Goal: Check status: Check status

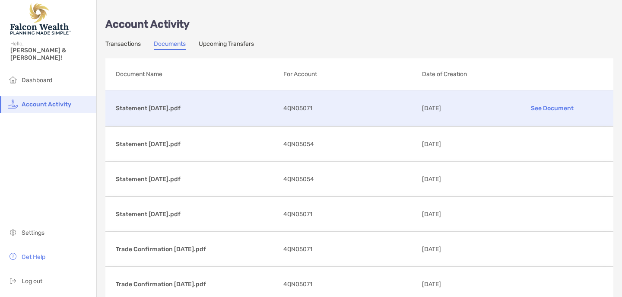
click at [550, 108] on p "See Document" at bounding box center [552, 108] width 101 height 15
click at [551, 108] on p "See Document" at bounding box center [552, 108] width 101 height 15
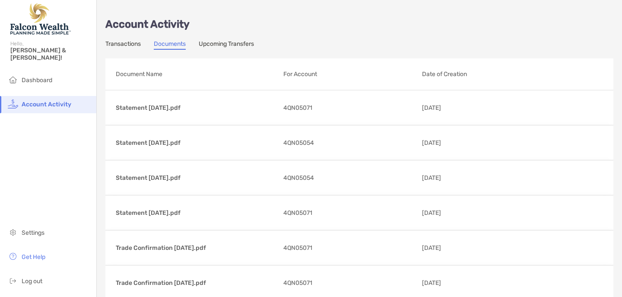
click at [453, 26] on p "Account Activity" at bounding box center [359, 24] width 508 height 11
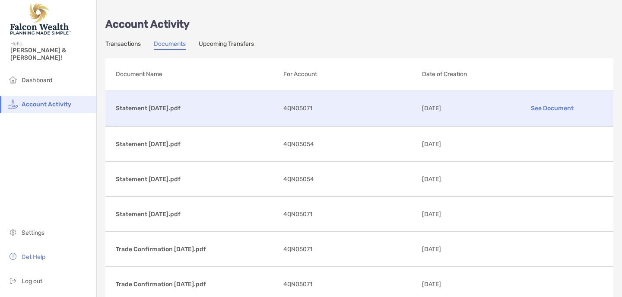
click at [538, 108] on p "See Document" at bounding box center [552, 108] width 101 height 15
click at [547, 108] on p "See Document" at bounding box center [552, 108] width 101 height 15
click at [117, 43] on link "Transactions" at bounding box center [122, 45] width 35 height 10
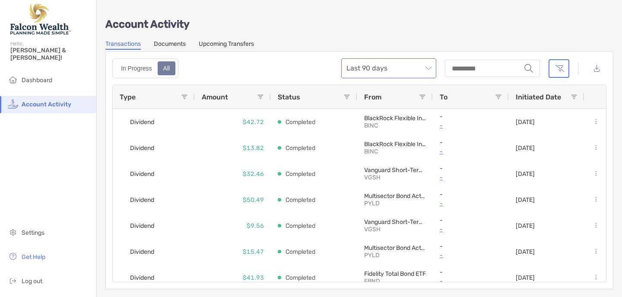
click at [427, 69] on span "Last 90 days" at bounding box center [389, 68] width 85 height 19
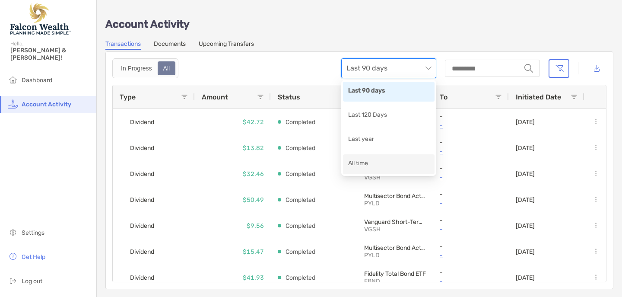
click at [353, 165] on div "All time" at bounding box center [388, 164] width 81 height 11
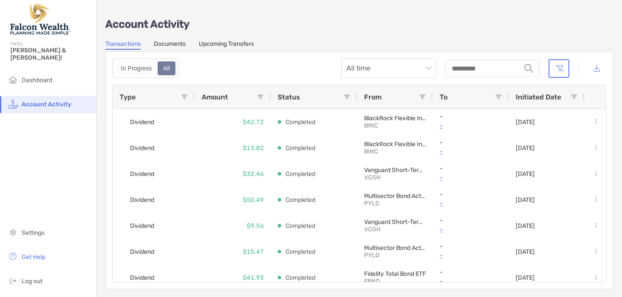
click at [221, 44] on link "Upcoming Transfers" at bounding box center [226, 45] width 55 height 10
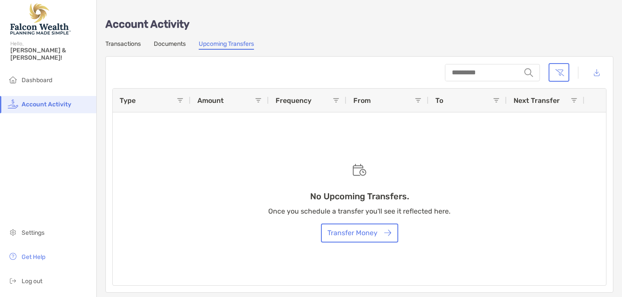
click at [167, 43] on link "Documents" at bounding box center [170, 45] width 32 height 10
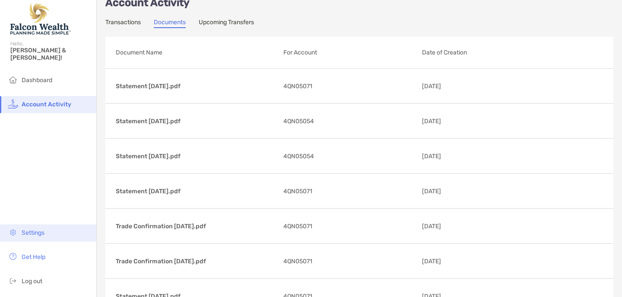
click at [38, 235] on span "Settings" at bounding box center [33, 232] width 23 height 7
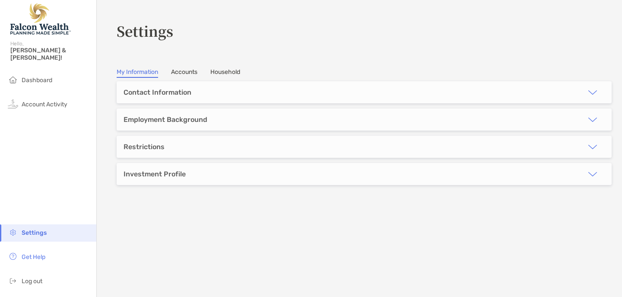
click at [142, 173] on div "Investment Profile" at bounding box center [155, 174] width 62 height 8
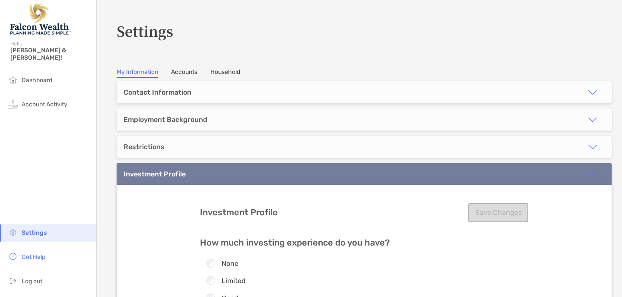
click at [185, 71] on link "Accounts" at bounding box center [184, 73] width 26 height 10
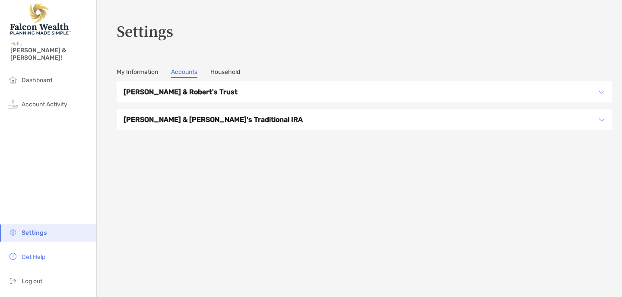
click at [231, 121] on h3 "Marla & Robert's Traditional IRA" at bounding box center [359, 119] width 470 height 11
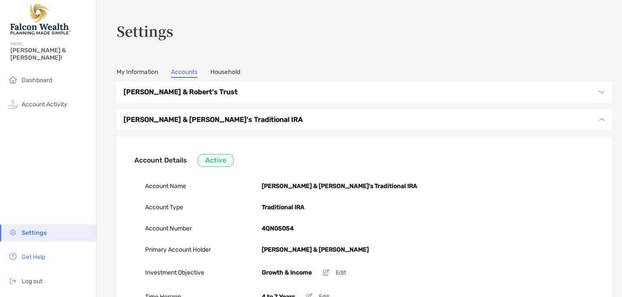
click at [228, 73] on link "Household" at bounding box center [225, 73] width 30 height 10
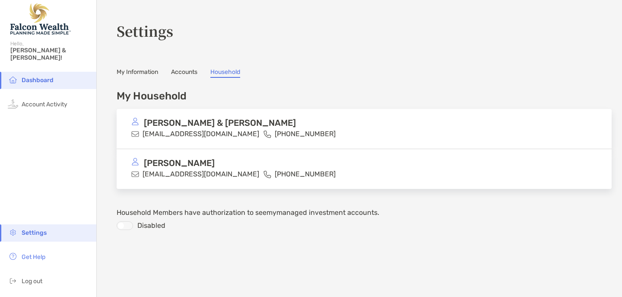
click at [155, 132] on p "marlajamieson1@aol.com" at bounding box center [201, 133] width 117 height 11
click at [182, 72] on link "Accounts" at bounding box center [184, 73] width 26 height 10
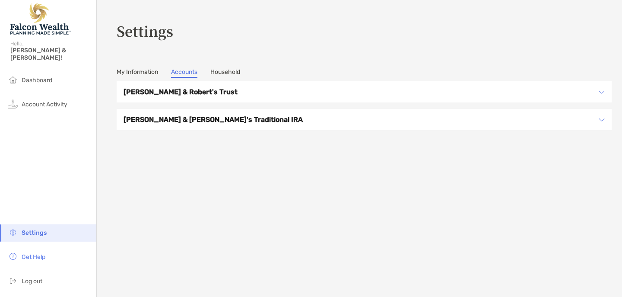
click at [176, 90] on h3 "Marla & Robert's Trust" at bounding box center [359, 91] width 470 height 11
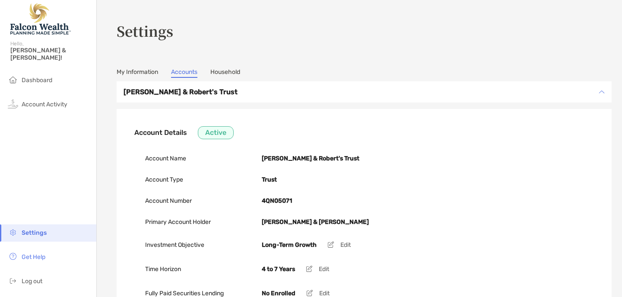
click at [119, 73] on link "My Information" at bounding box center [137, 73] width 41 height 10
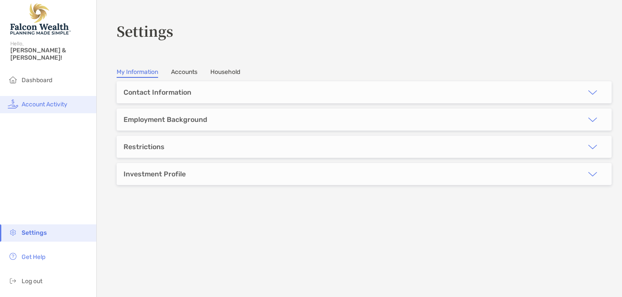
click at [37, 101] on span "Account Activity" at bounding box center [45, 104] width 46 height 7
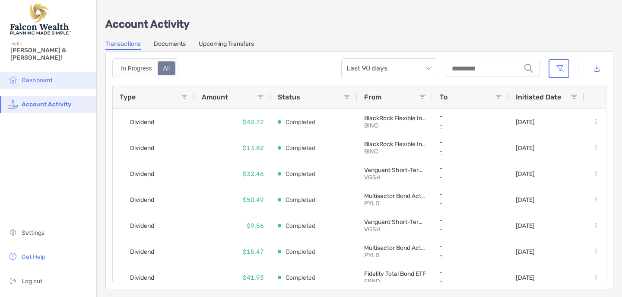
click at [37, 76] on span "Dashboard" at bounding box center [37, 79] width 31 height 7
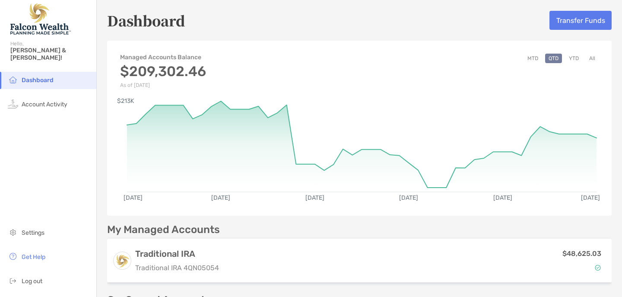
click at [575, 59] on button "YTD" at bounding box center [574, 59] width 17 height 10
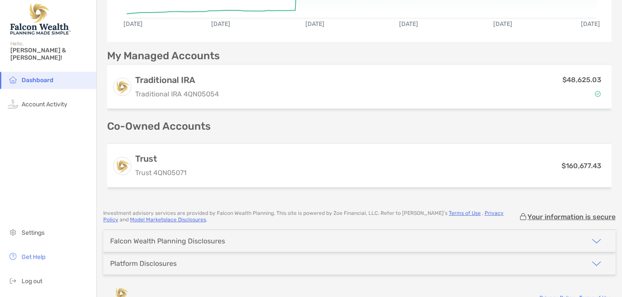
scroll to position [193, 0]
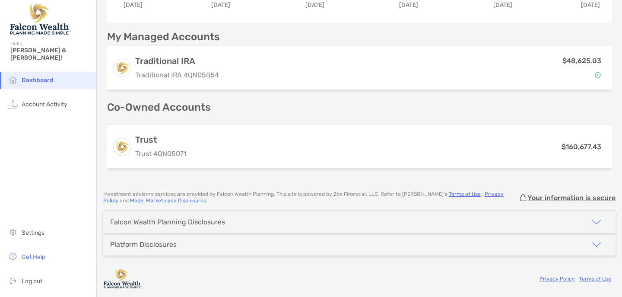
click at [582, 240] on button "button" at bounding box center [597, 244] width 38 height 22
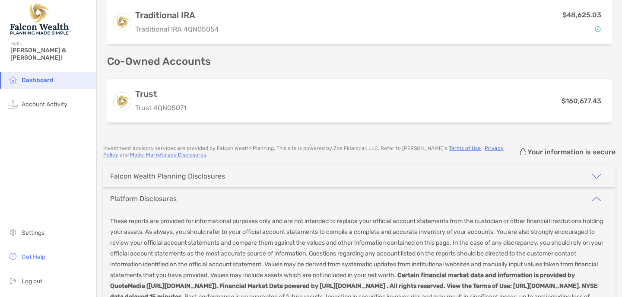
scroll to position [238, 0]
click at [595, 198] on img "button" at bounding box center [597, 199] width 10 height 10
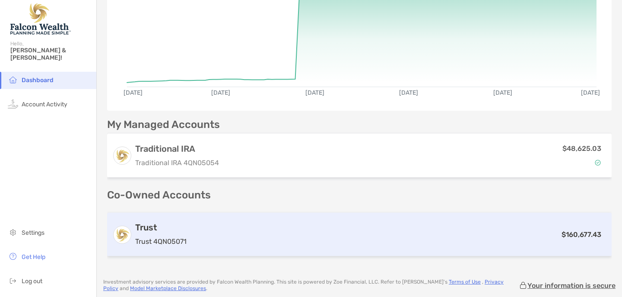
scroll to position [104, 0]
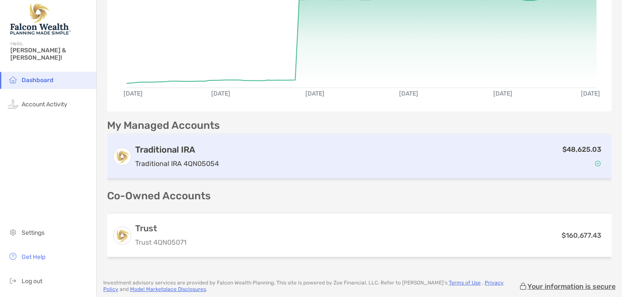
click at [186, 151] on h3 "Traditional IRA" at bounding box center [177, 149] width 84 height 10
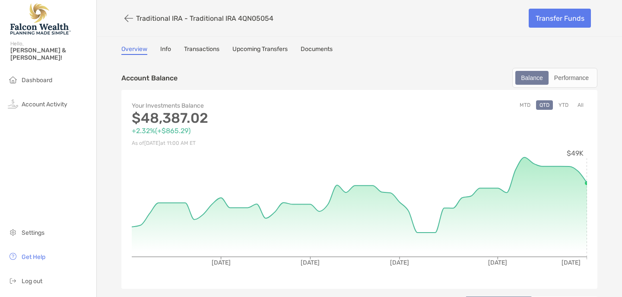
click at [564, 102] on button "YTD" at bounding box center [563, 105] width 17 height 10
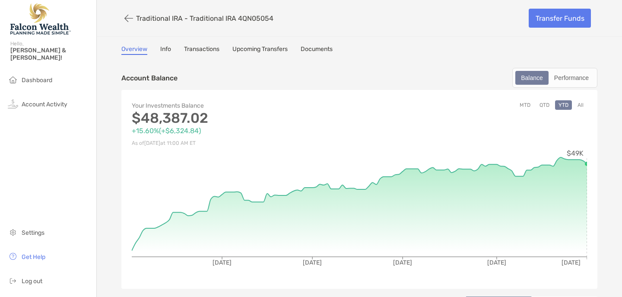
click at [580, 104] on button "All" at bounding box center [580, 105] width 13 height 10
click at [578, 79] on div "Performance" at bounding box center [572, 78] width 44 height 12
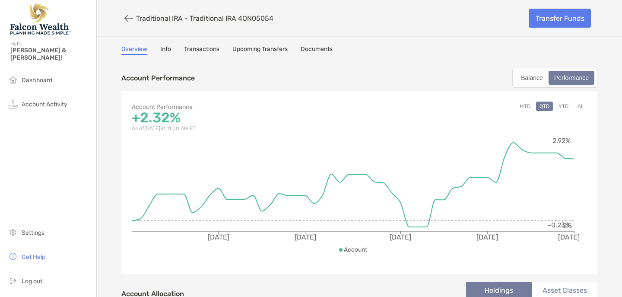
click at [581, 106] on button "All" at bounding box center [580, 107] width 13 height 10
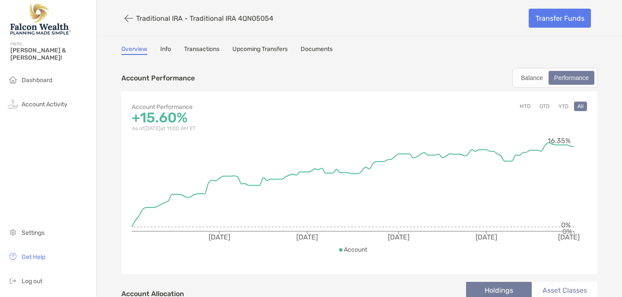
click at [164, 48] on link "Info" at bounding box center [165, 50] width 11 height 10
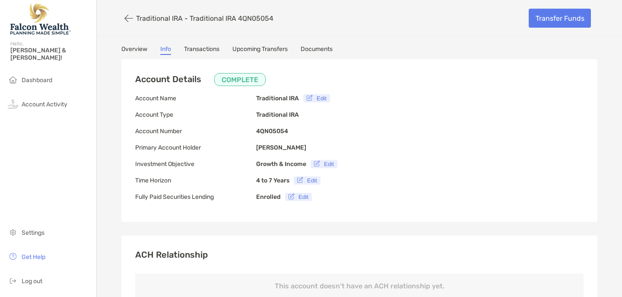
click at [210, 50] on link "Transactions" at bounding box center [201, 50] width 35 height 10
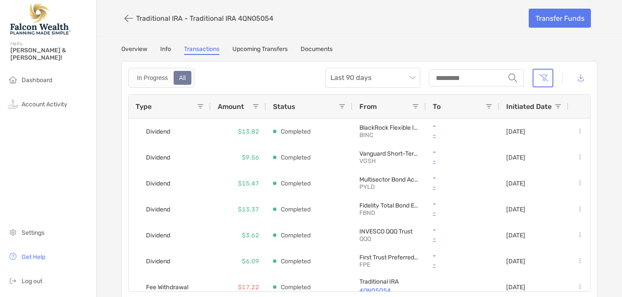
click at [253, 50] on link "Upcoming Transfers" at bounding box center [259, 50] width 55 height 10
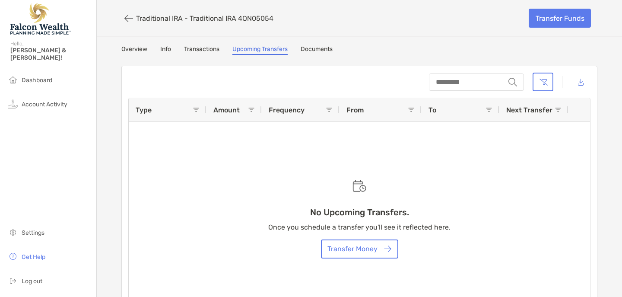
click at [318, 48] on link "Documents" at bounding box center [317, 50] width 32 height 10
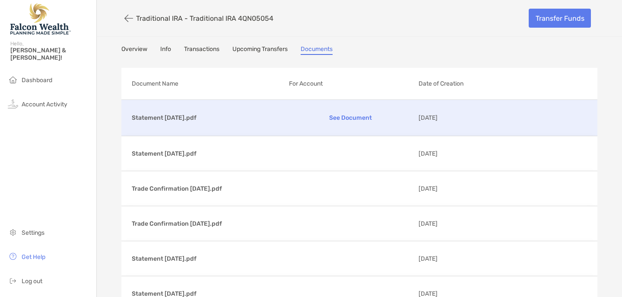
click at [346, 117] on p "See Document" at bounding box center [350, 117] width 123 height 15
click at [133, 48] on link "Overview" at bounding box center [134, 50] width 26 height 10
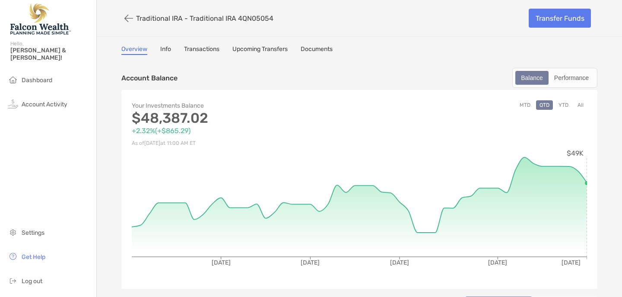
scroll to position [1, 0]
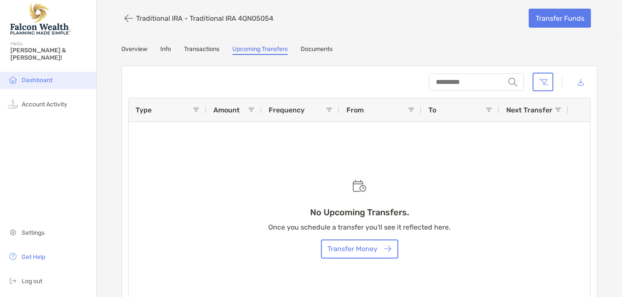
click at [38, 76] on span "Dashboard" at bounding box center [37, 79] width 31 height 7
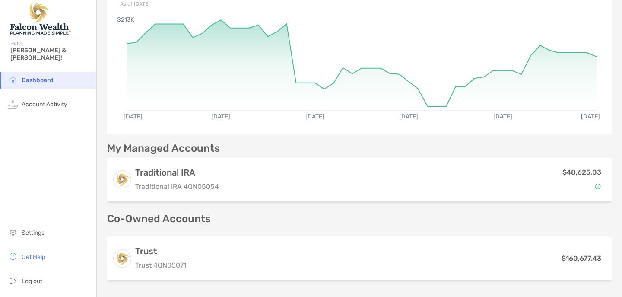
scroll to position [99, 0]
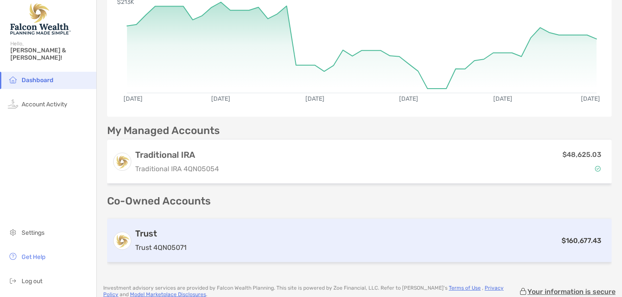
click at [155, 233] on h3 "Trust" at bounding box center [160, 233] width 51 height 10
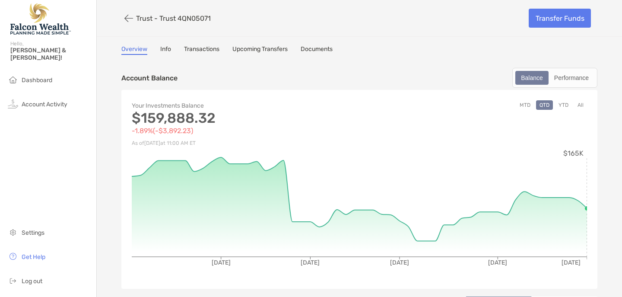
click at [582, 104] on button "All" at bounding box center [580, 105] width 13 height 10
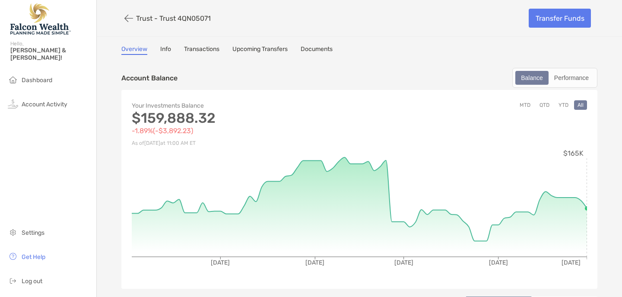
click at [565, 105] on button "YTD" at bounding box center [563, 105] width 17 height 10
click at [544, 103] on button "QTD" at bounding box center [544, 105] width 17 height 10
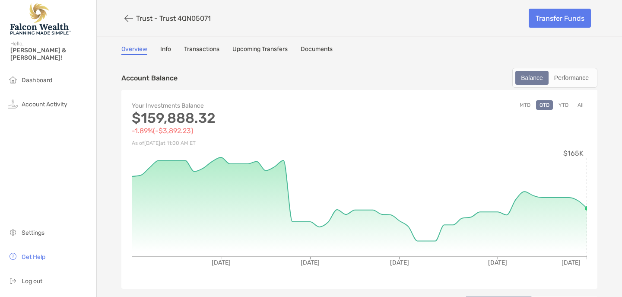
click at [522, 103] on button "MTD" at bounding box center [525, 105] width 18 height 10
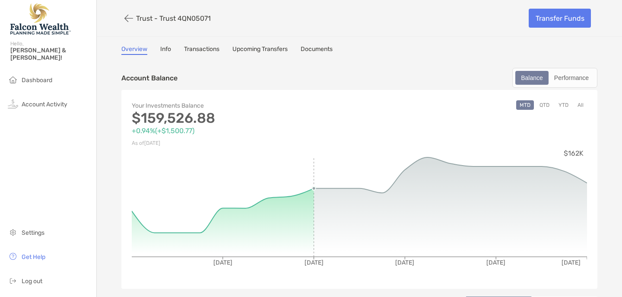
click at [164, 48] on link "Info" at bounding box center [165, 50] width 11 height 10
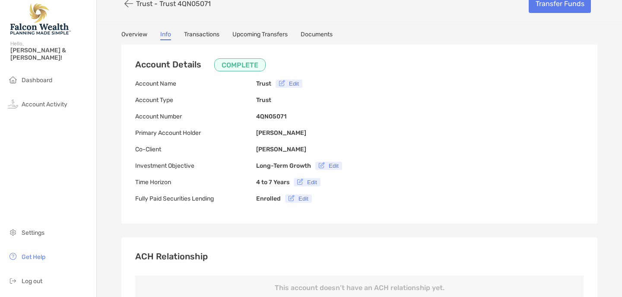
scroll to position [13, 0]
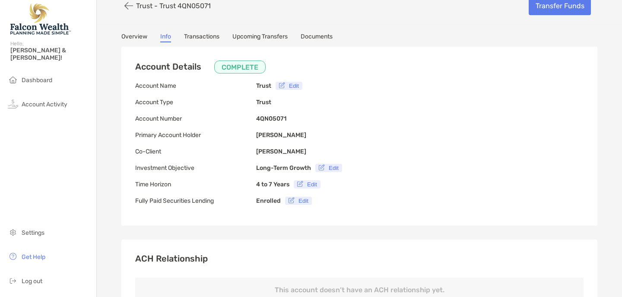
click at [208, 35] on link "Transactions" at bounding box center [201, 38] width 35 height 10
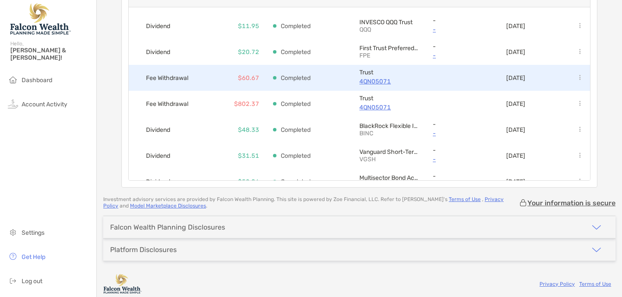
scroll to position [99, 0]
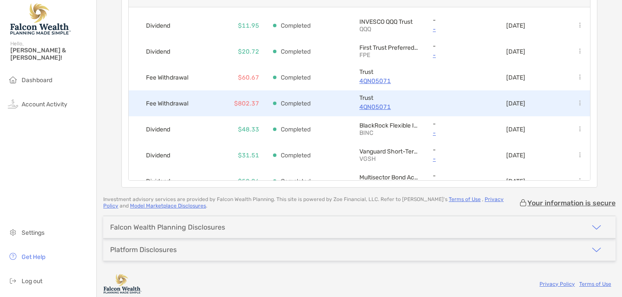
click at [368, 107] on p "4QN05071" at bounding box center [390, 107] width 60 height 11
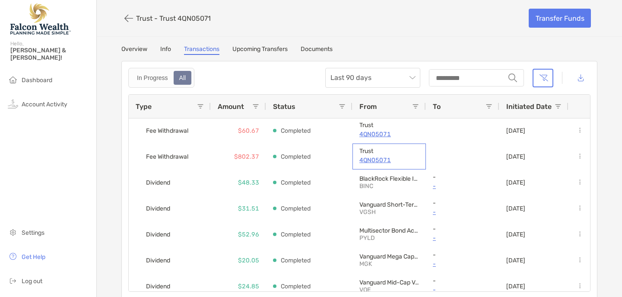
scroll to position [164, 0]
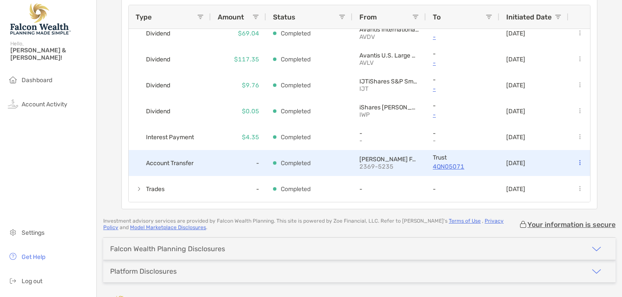
click at [579, 159] on button at bounding box center [580, 163] width 9 height 9
click at [448, 166] on p "4QN05071" at bounding box center [463, 166] width 60 height 11
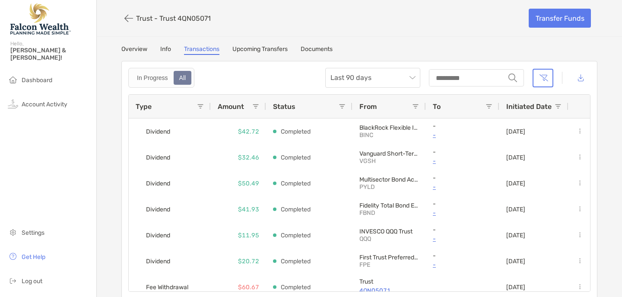
click at [130, 48] on link "Overview" at bounding box center [134, 50] width 26 height 10
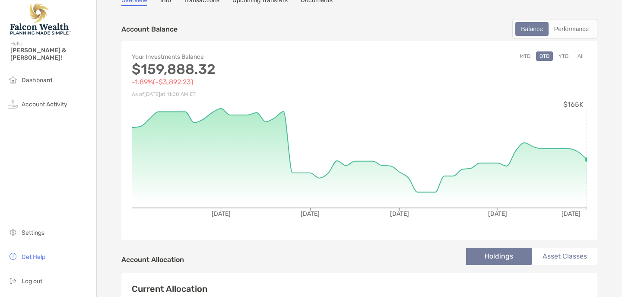
scroll to position [50, 0]
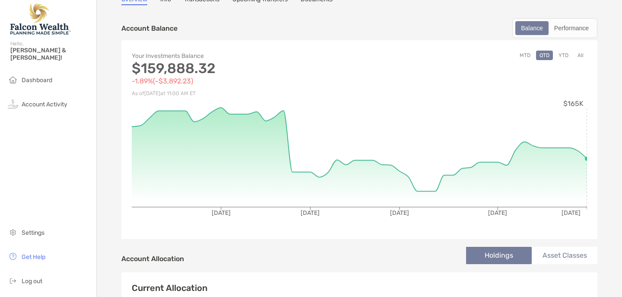
click at [581, 55] on button "All" at bounding box center [580, 56] width 13 height 10
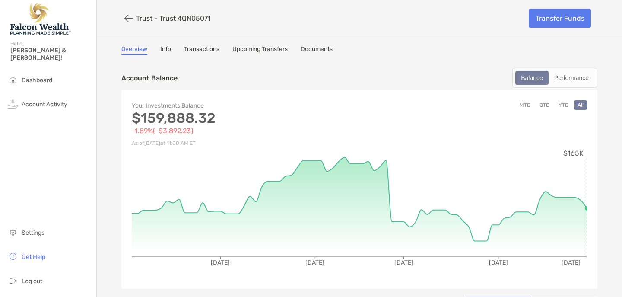
scroll to position [0, 0]
